Goal: Task Accomplishment & Management: Manage account settings

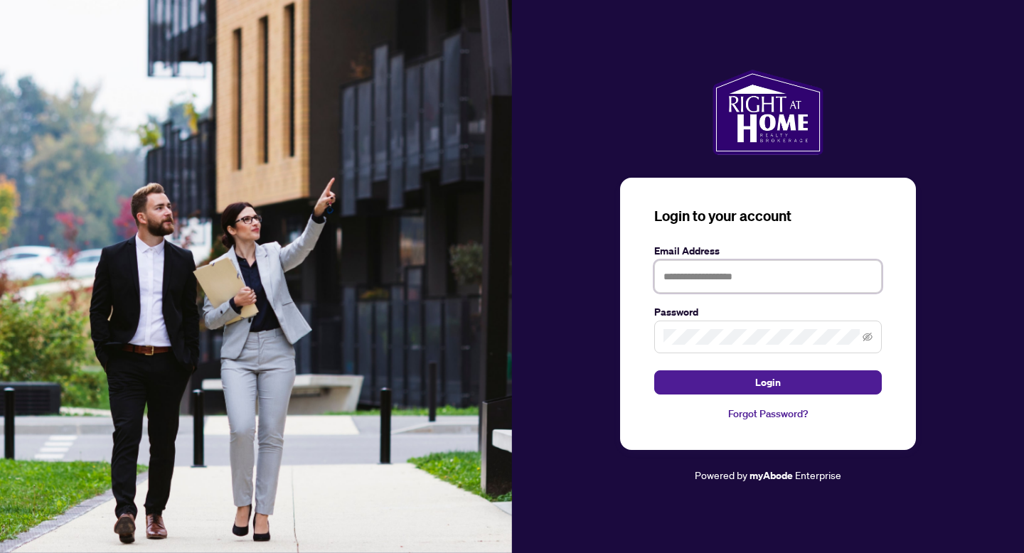
click at [719, 274] on input "text" at bounding box center [767, 276] width 227 height 33
type input "**********"
click at [725, 323] on span at bounding box center [767, 337] width 227 height 33
click at [654, 370] on button "Login" at bounding box center [767, 382] width 227 height 24
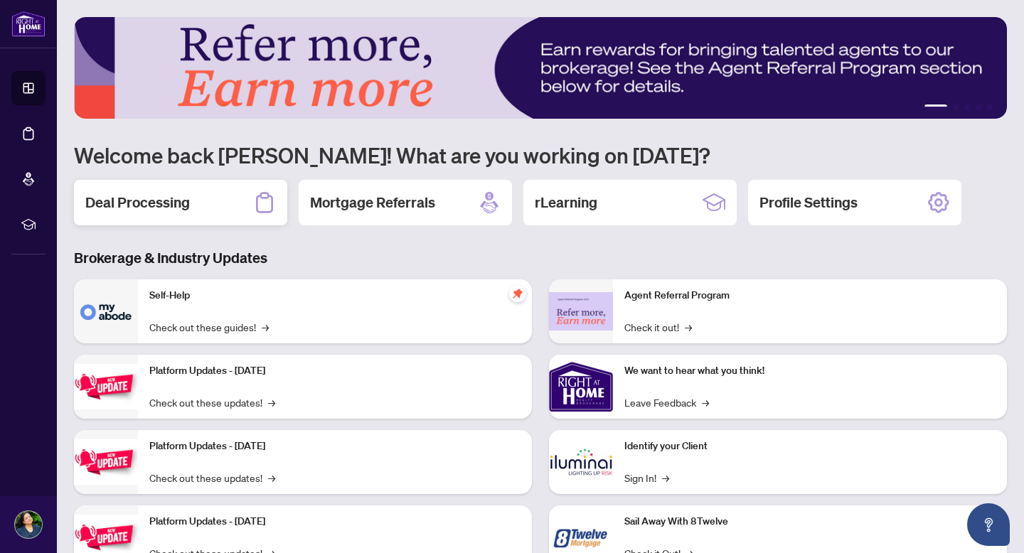
click at [197, 209] on div "Deal Processing" at bounding box center [180, 202] width 213 height 45
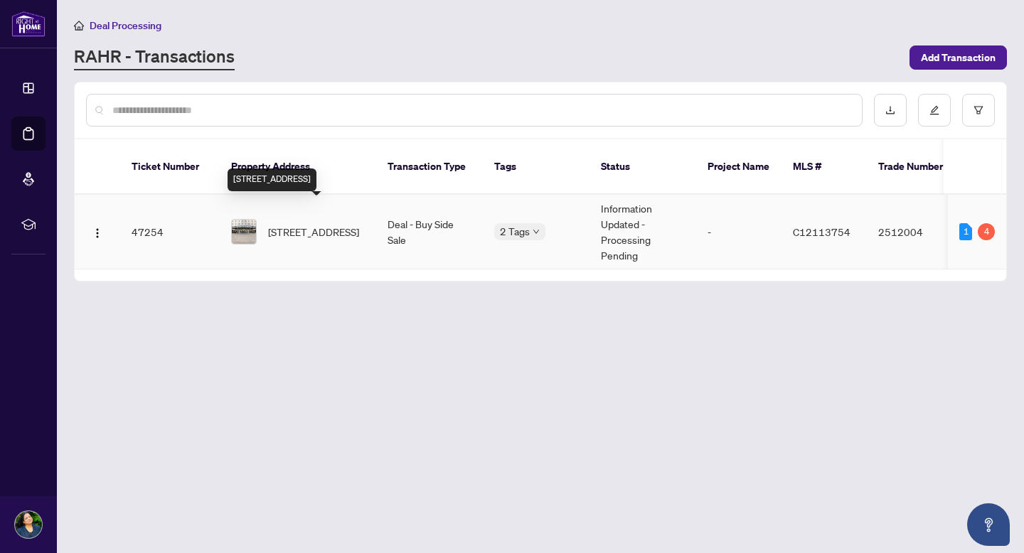
click at [277, 224] on span "[STREET_ADDRESS]" at bounding box center [313, 232] width 91 height 16
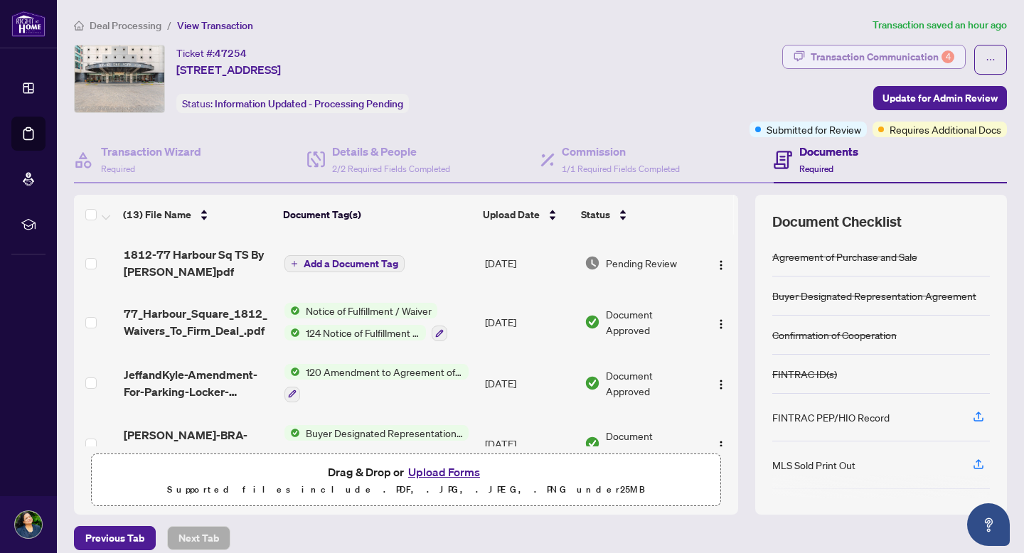
click at [907, 50] on div "Transaction Communication 4" at bounding box center [882, 56] width 144 height 23
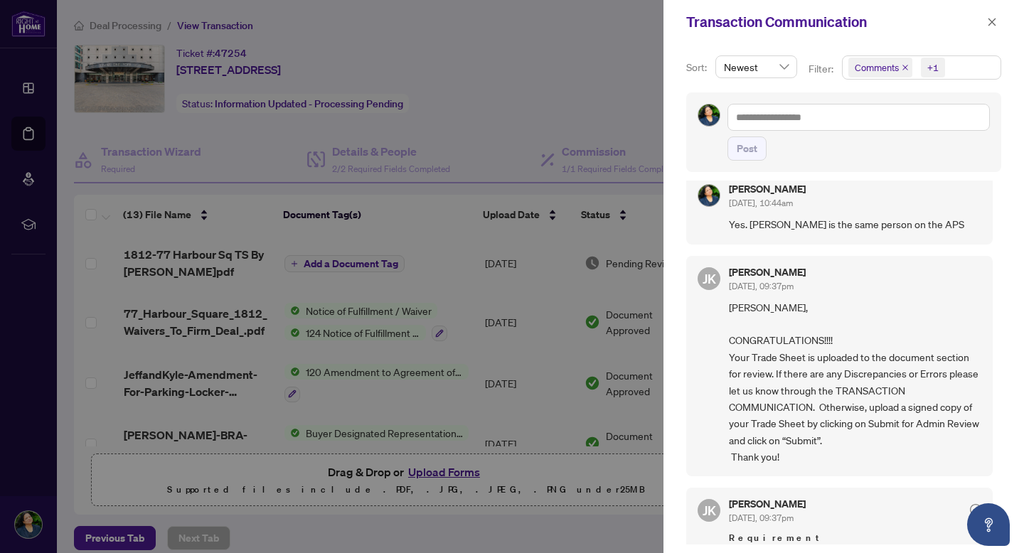
scroll to position [390, 0]
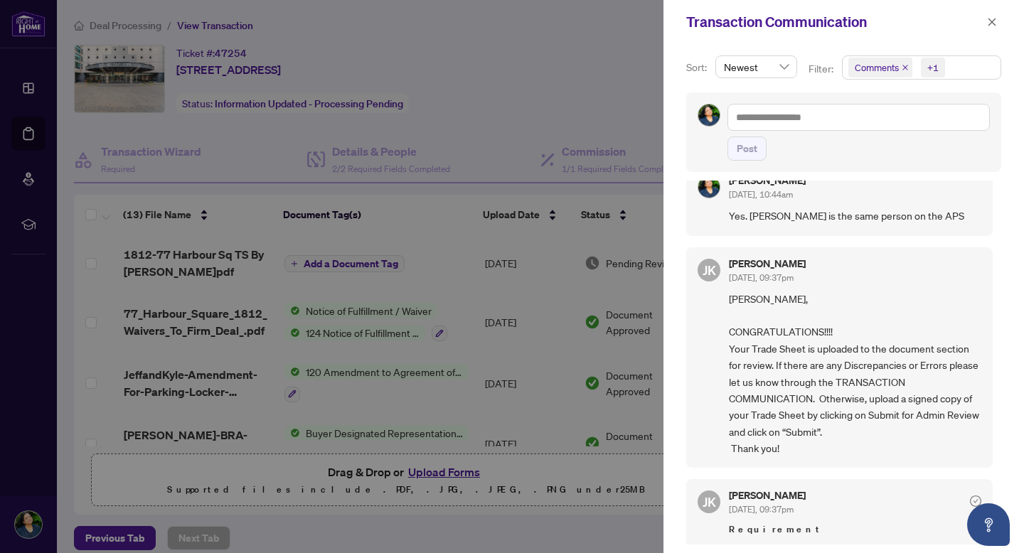
click at [500, 44] on div at bounding box center [512, 276] width 1024 height 553
click at [991, 23] on icon "close" at bounding box center [992, 22] width 10 height 10
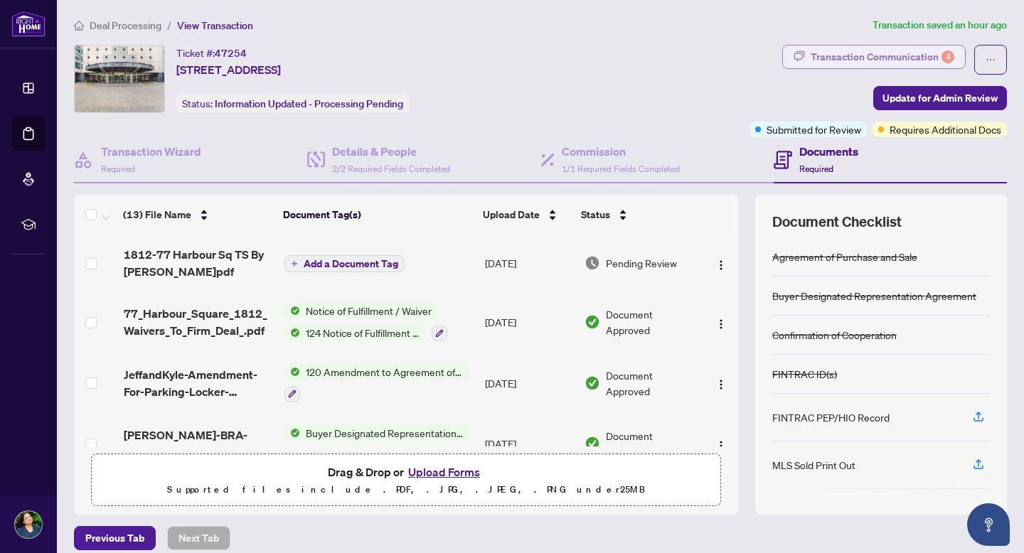
click at [939, 58] on div "Transaction Communication 4" at bounding box center [882, 56] width 144 height 23
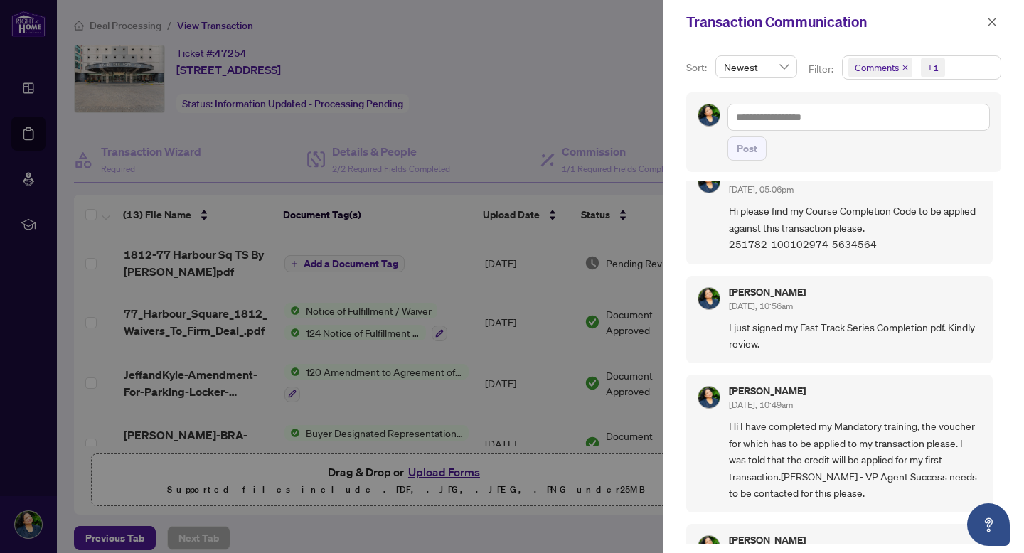
scroll to position [0, 0]
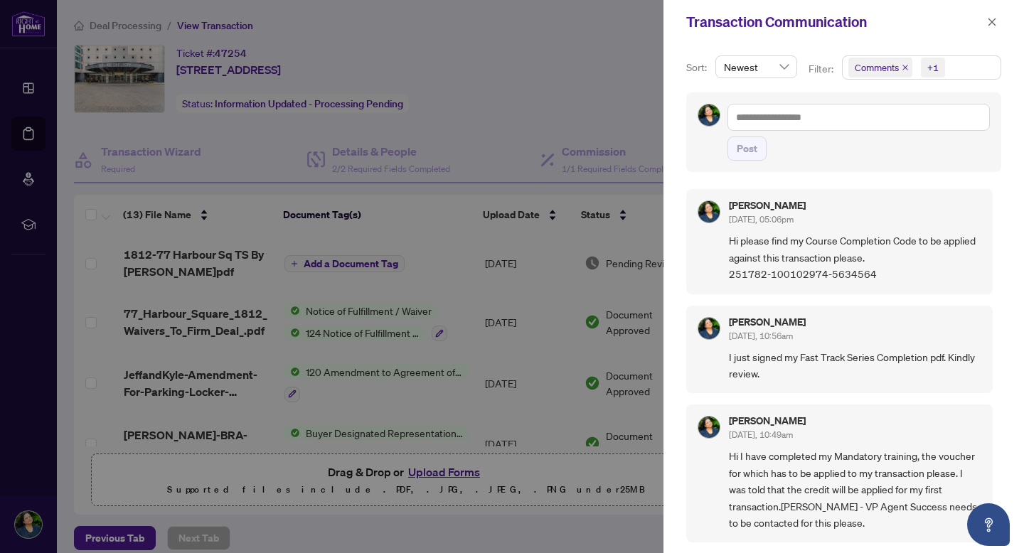
click at [903, 68] on icon "close" at bounding box center [905, 68] width 6 height 6
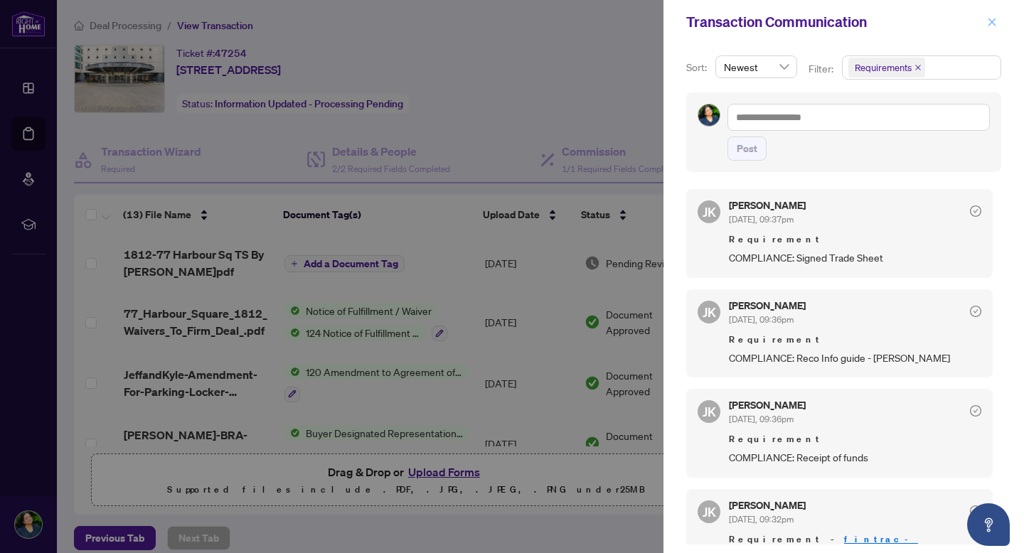
click at [995, 25] on icon "close" at bounding box center [992, 22] width 10 height 10
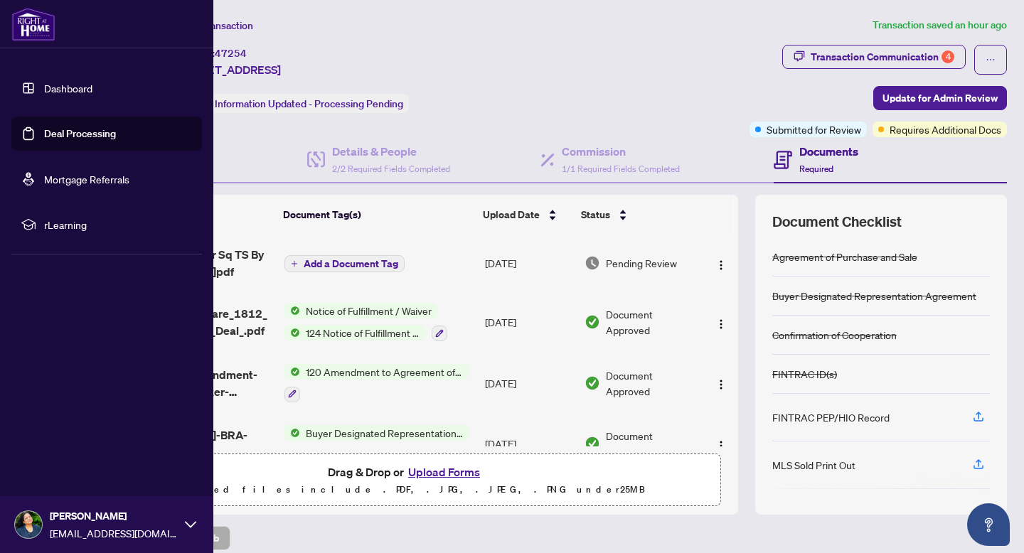
click at [196, 528] on div "[PERSON_NAME] [EMAIL_ADDRESS][DOMAIN_NAME]" at bounding box center [106, 524] width 213 height 57
click at [90, 444] on button "Logout" at bounding box center [106, 440] width 191 height 24
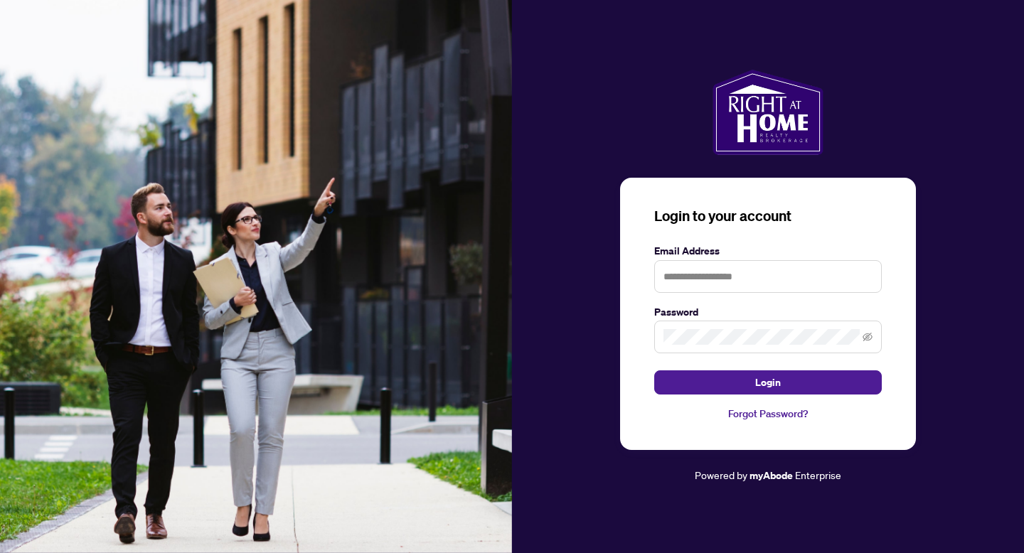
click at [62, 442] on img at bounding box center [256, 276] width 512 height 553
